Goal: Navigation & Orientation: Find specific page/section

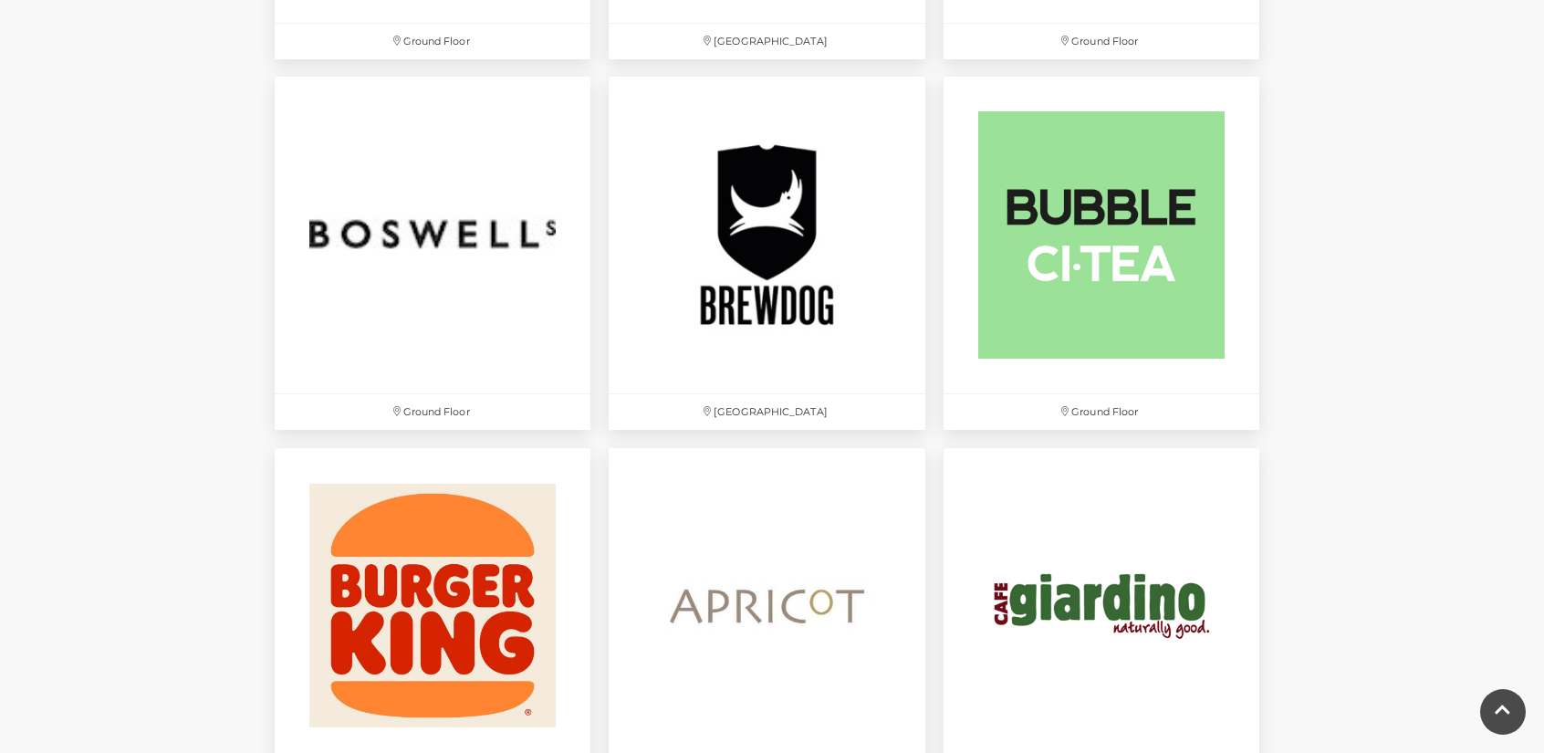
scroll to position [1551, 0]
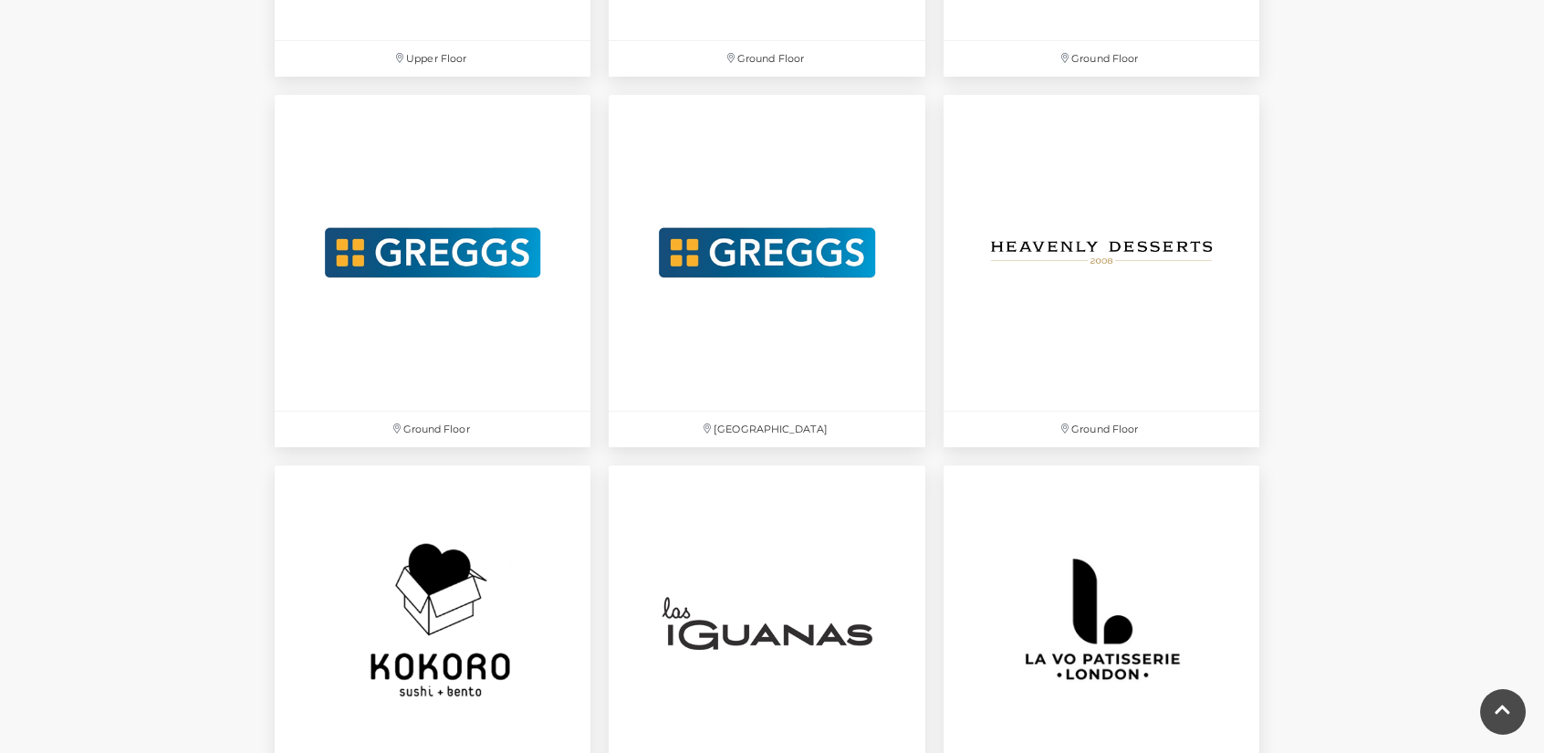
scroll to position [3650, 0]
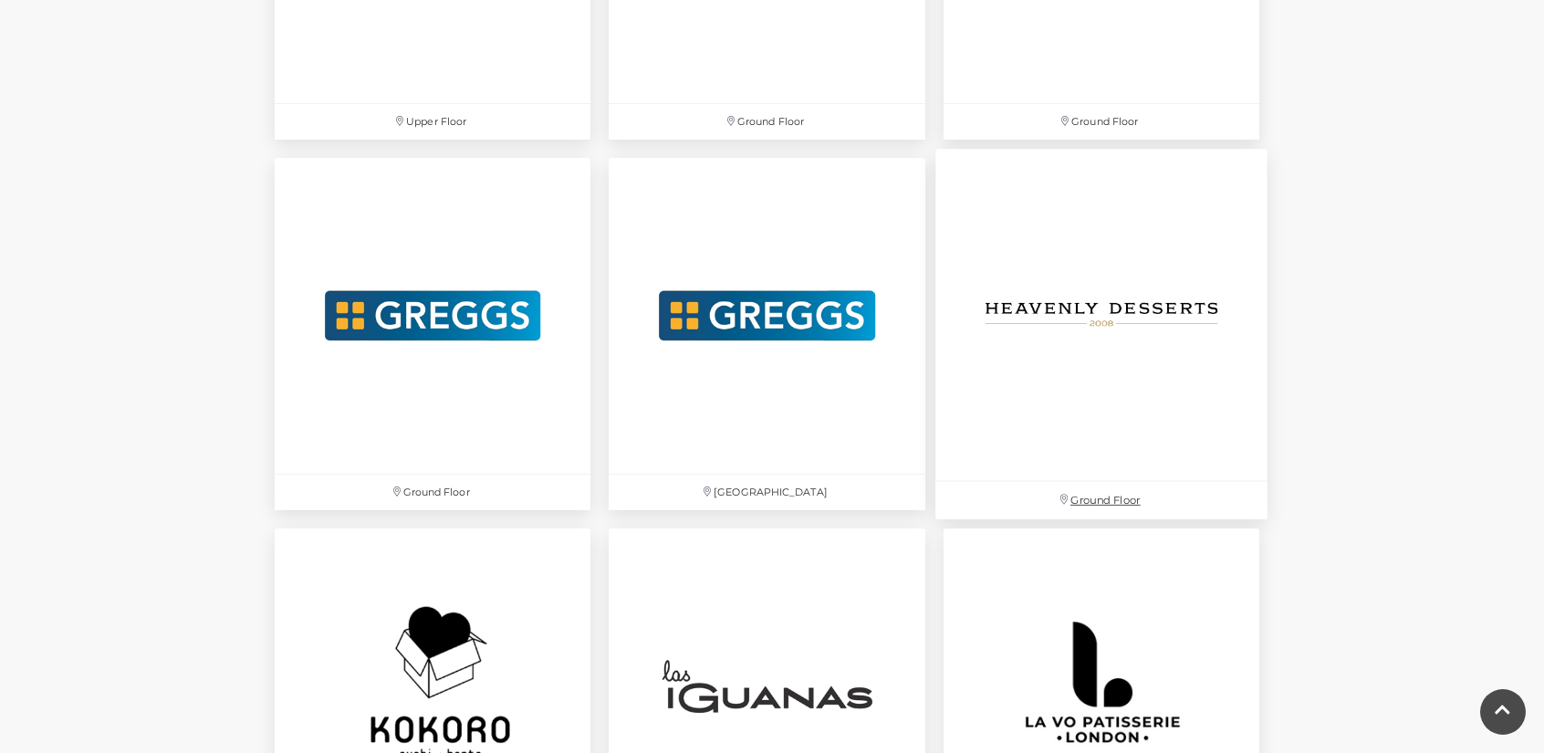
click at [1157, 421] on img at bounding box center [1101, 315] width 332 height 332
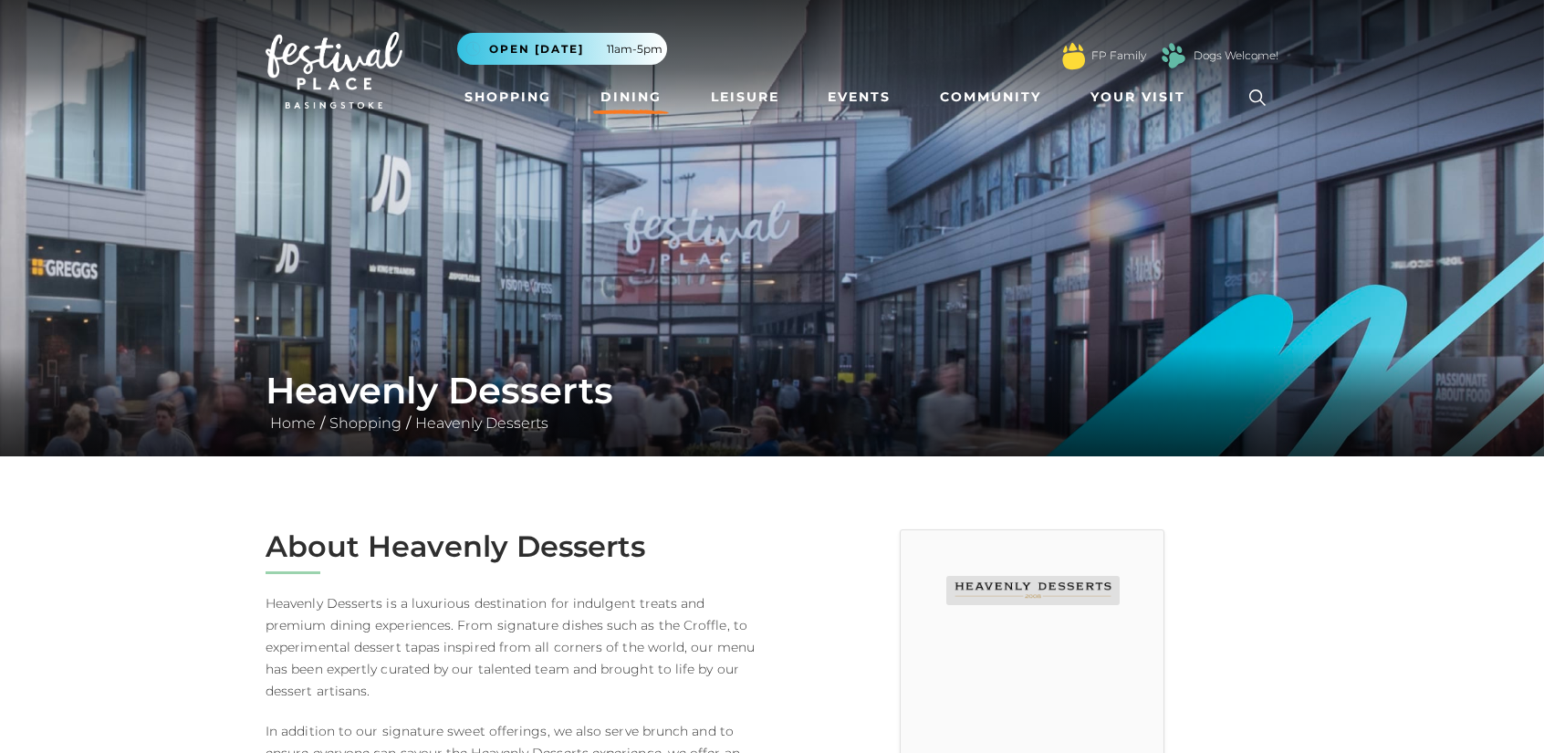
click at [624, 96] on link "Dining" at bounding box center [631, 97] width 76 height 34
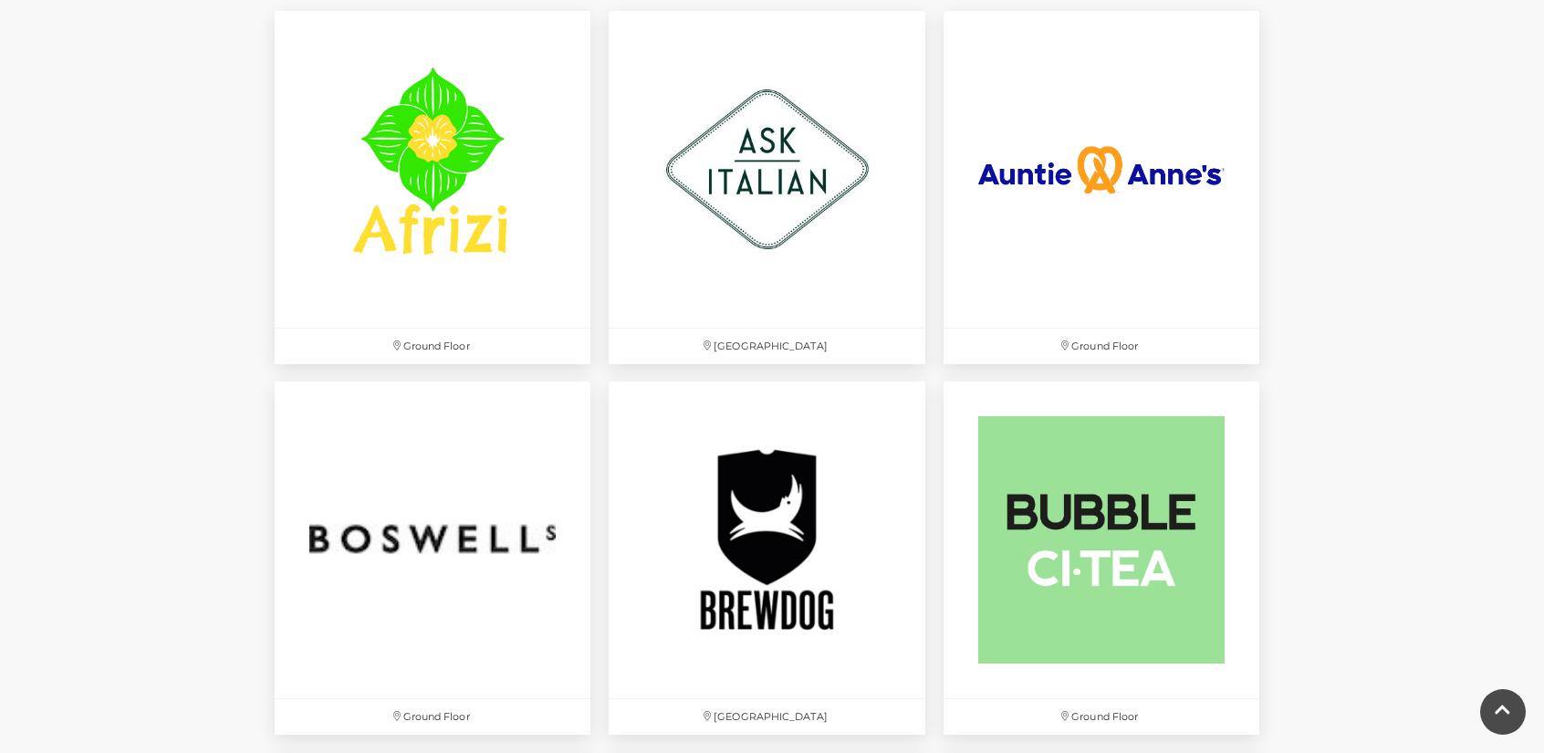
scroll to position [1210, 0]
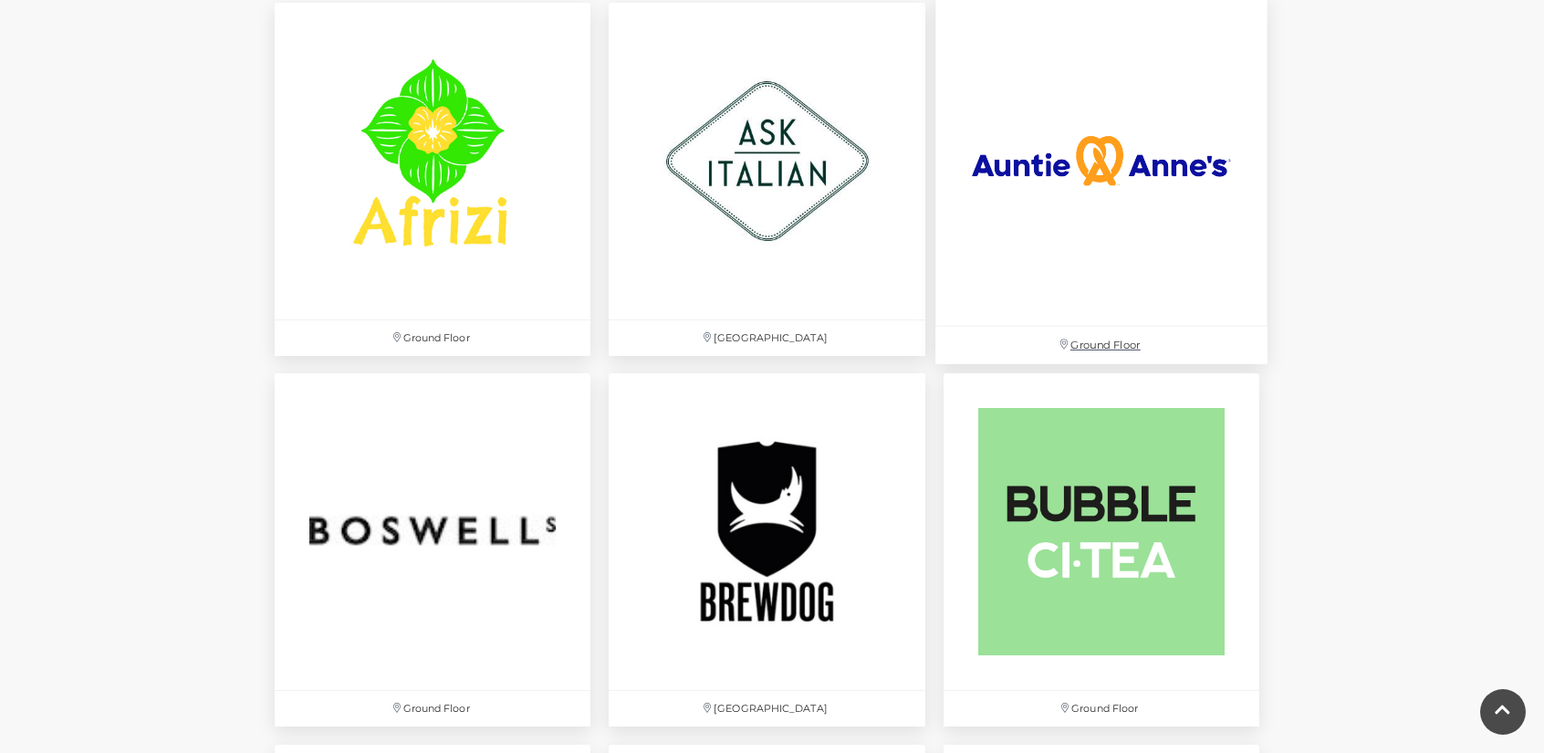
click at [1105, 191] on img at bounding box center [1101, 161] width 332 height 332
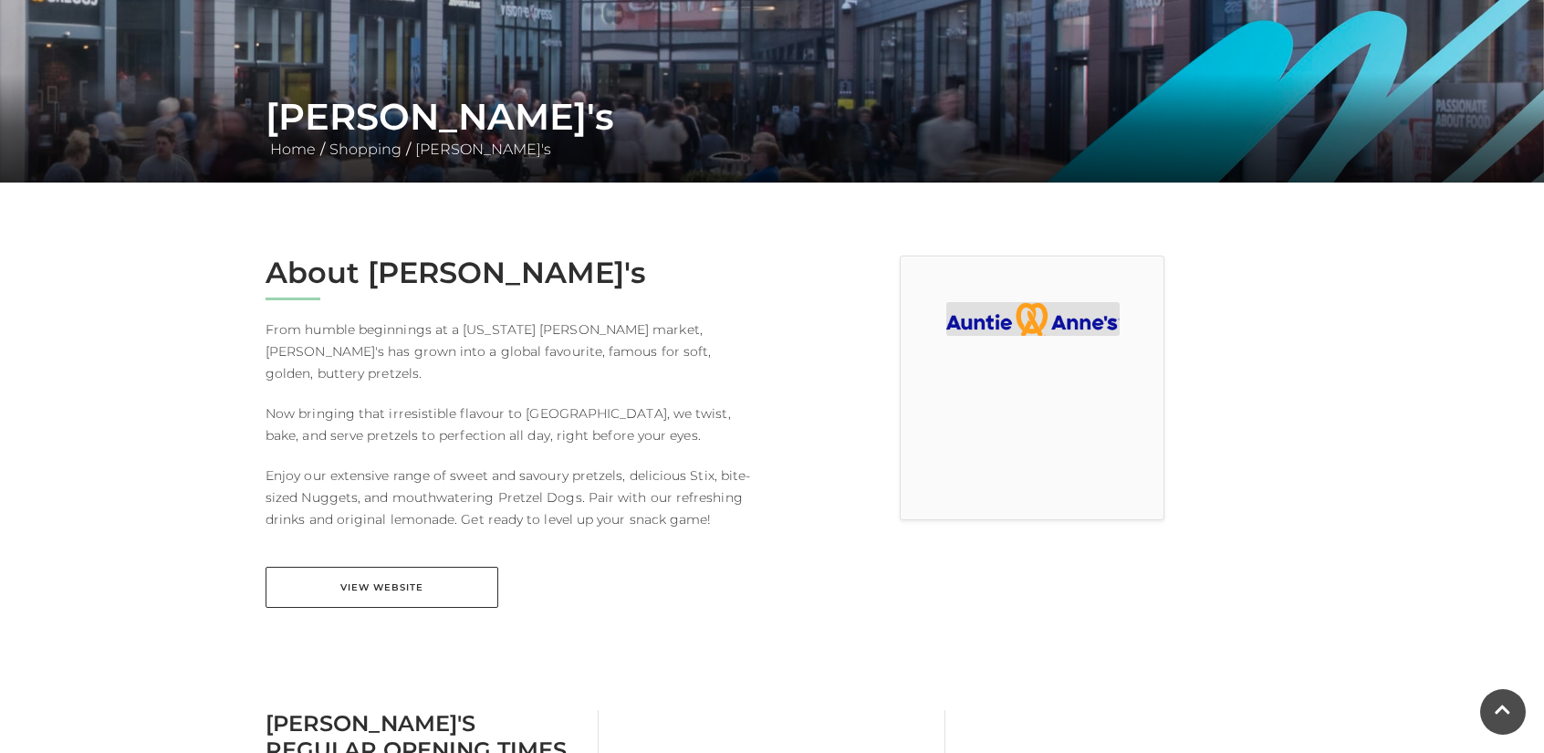
scroll to position [548, 0]
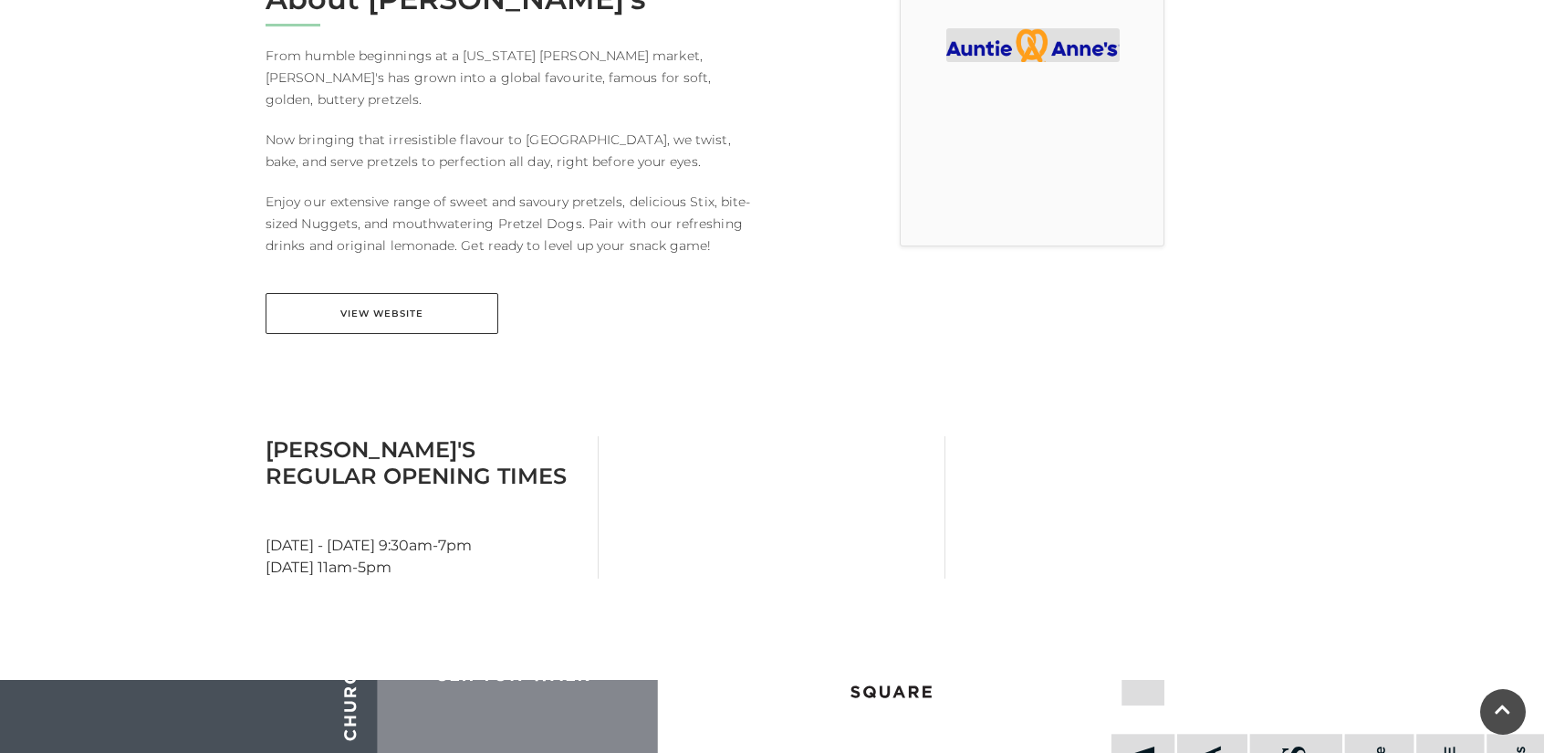
drag, startPoint x: 1531, startPoint y: 286, endPoint x: 1548, endPoint y: 165, distance: 121.6
click at [1543, 165] on html "Skip to Navigation Skip to Content Toggle navigation .st5{fill:none;stroke:#FFF…" at bounding box center [772, 584] width 1544 height 2265
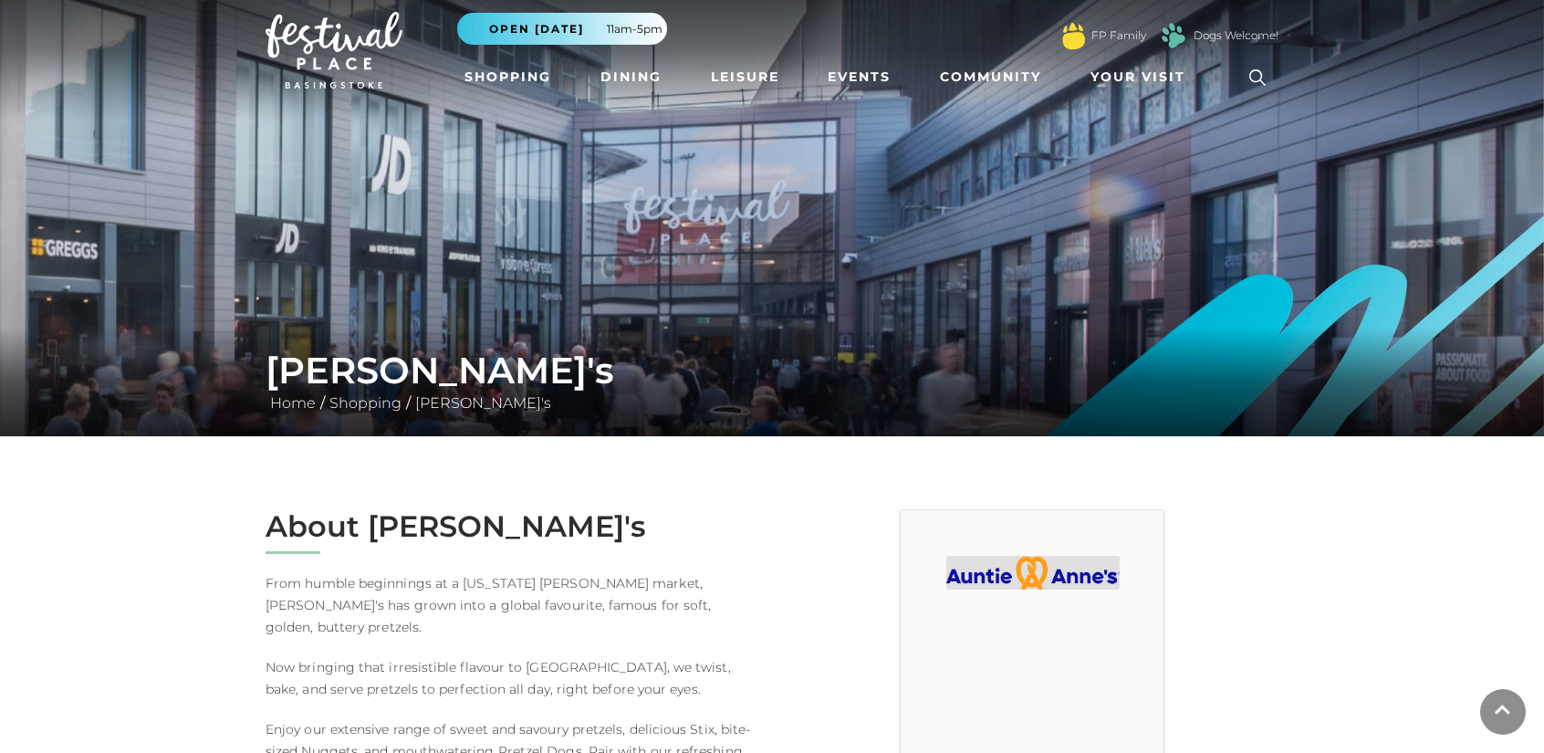
scroll to position [0, 0]
